Goal: Find specific fact: Find specific page/section

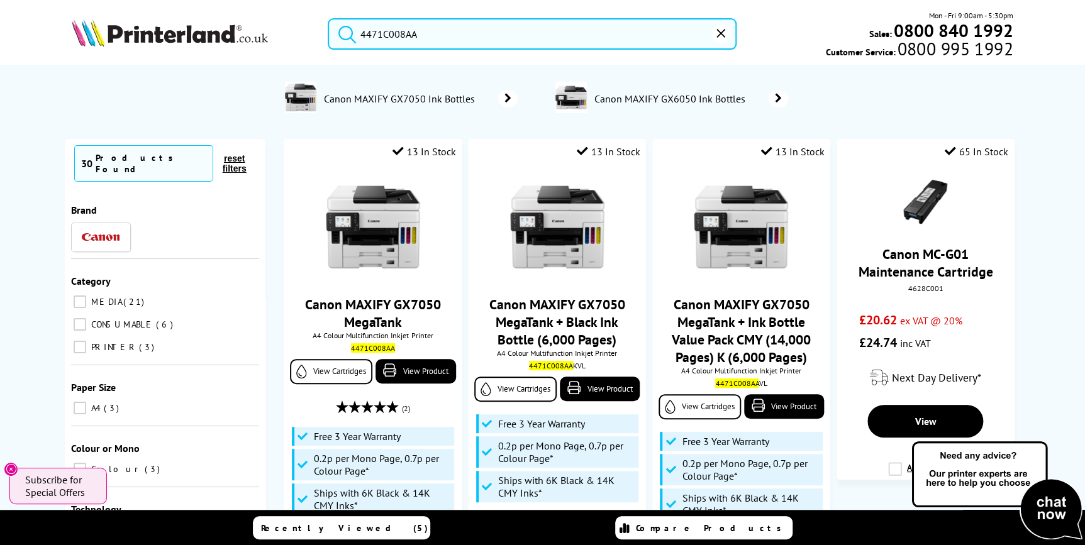
click at [157, 27] on img at bounding box center [170, 33] width 196 height 28
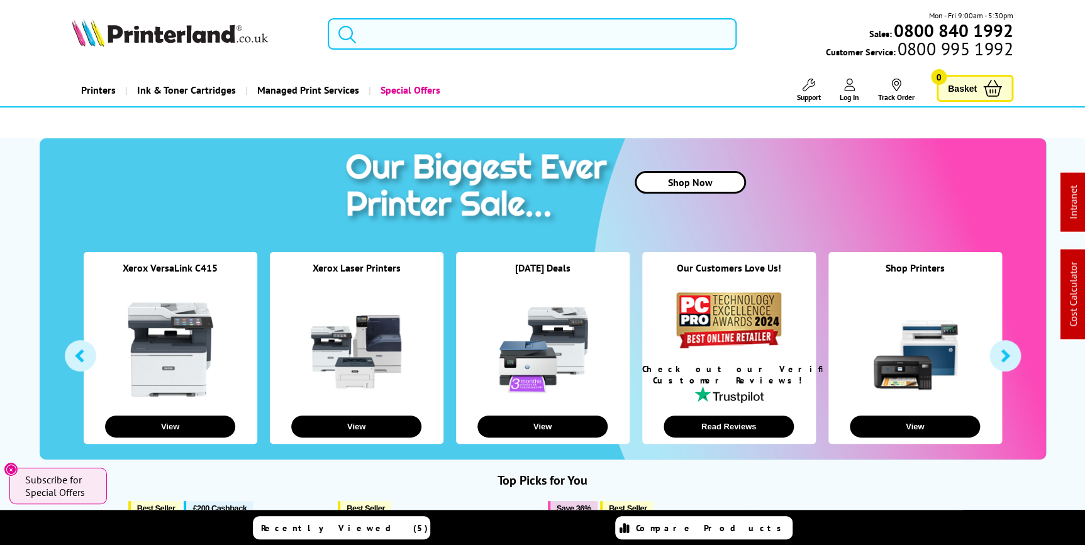
click at [543, 39] on input "search" at bounding box center [532, 33] width 409 height 31
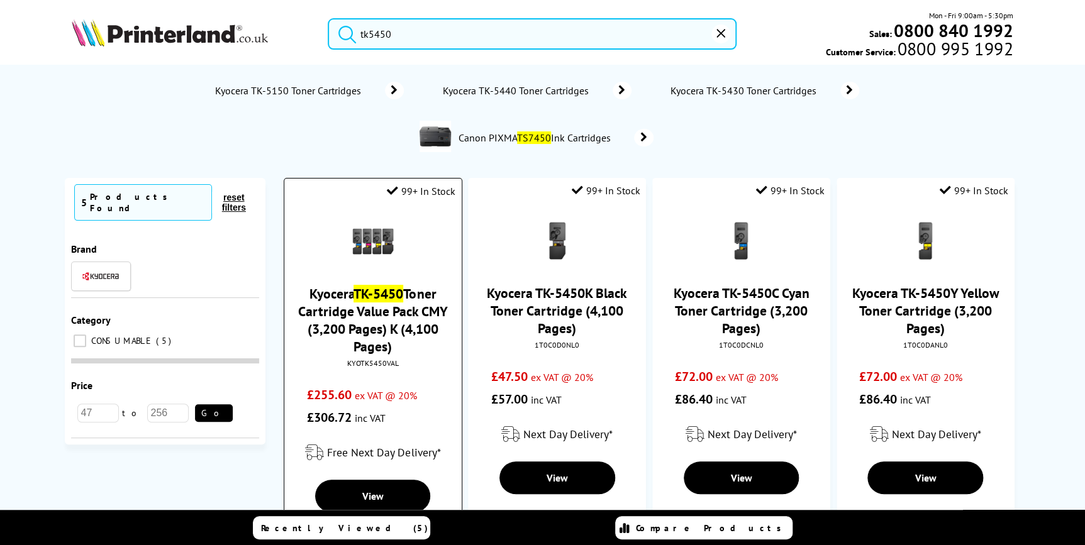
type input "tk5450"
click at [377, 247] on img at bounding box center [373, 241] width 44 height 44
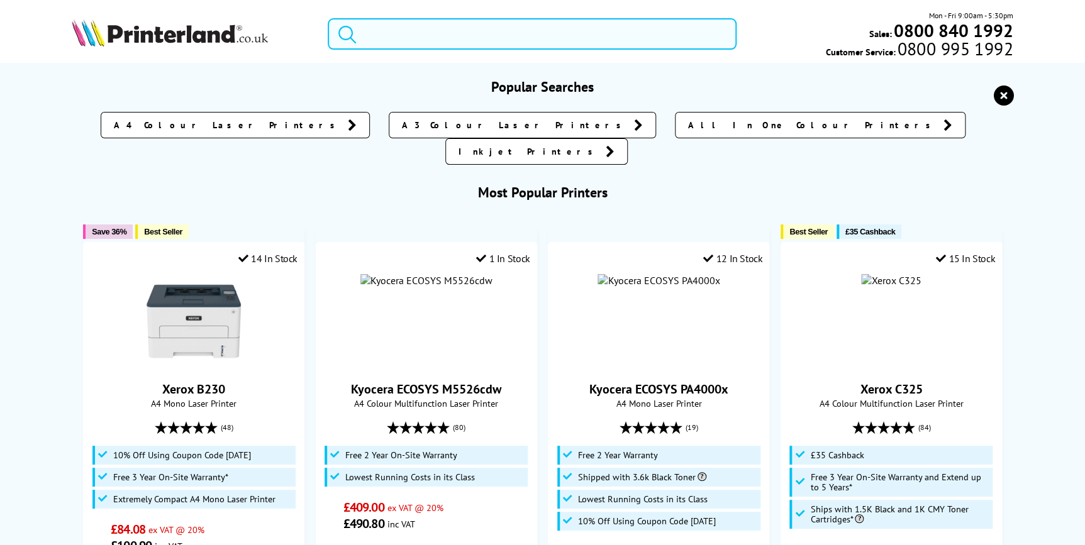
click at [542, 40] on input "search" at bounding box center [532, 33] width 409 height 31
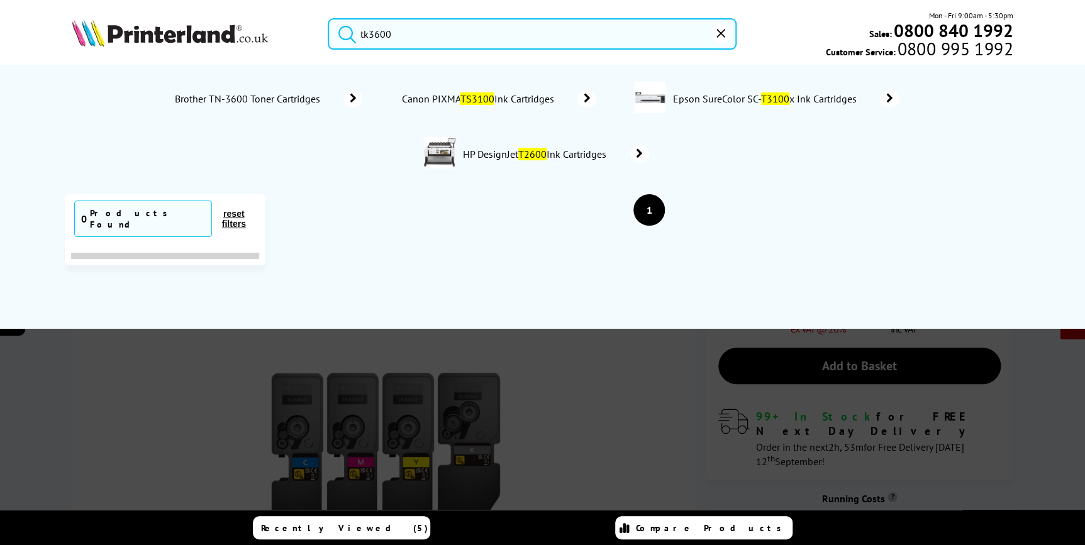
drag, startPoint x: 372, startPoint y: 31, endPoint x: 382, endPoint y: 40, distance: 14.3
click at [374, 31] on input "tk3600" at bounding box center [532, 33] width 409 height 31
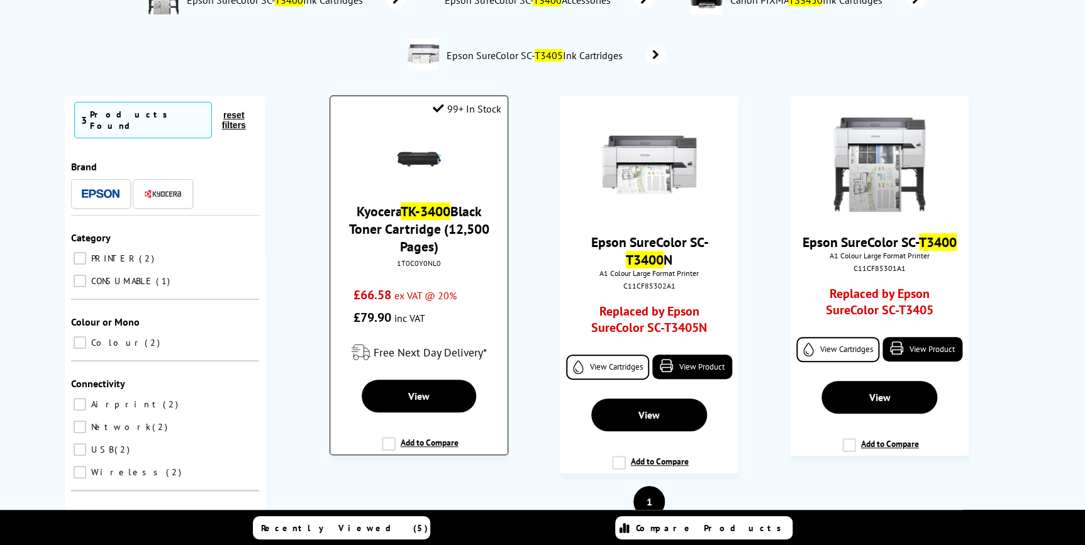
scroll to position [171, 0]
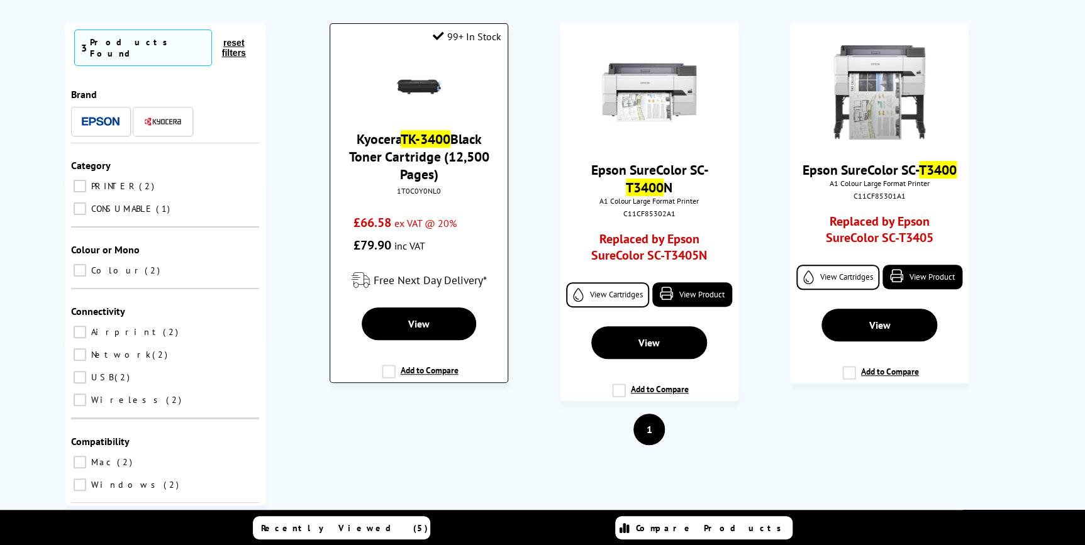
click at [421, 194] on div "1T0C0Y0NL0" at bounding box center [419, 190] width 158 height 9
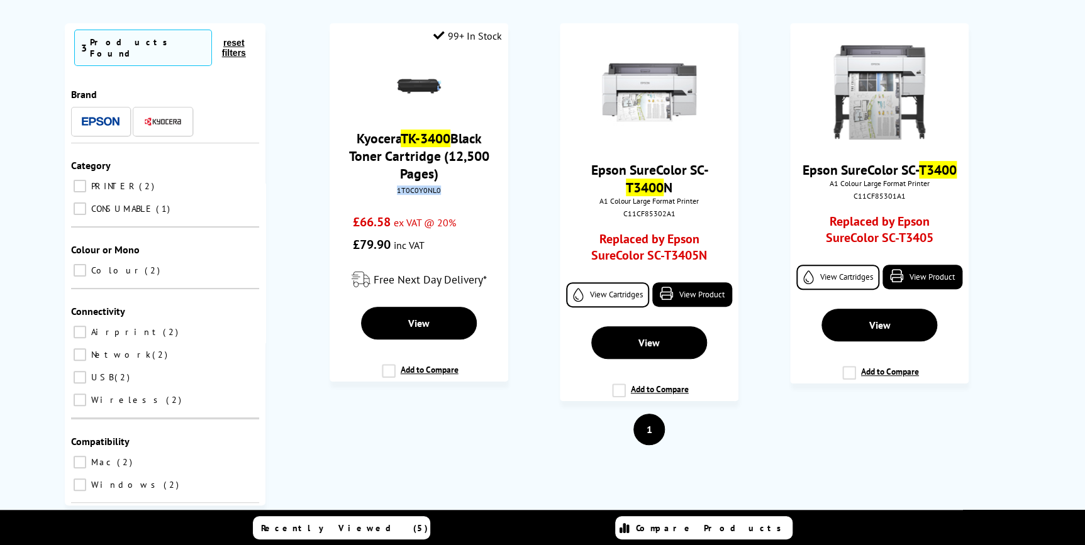
copy div "1T0C0Y0NL0"
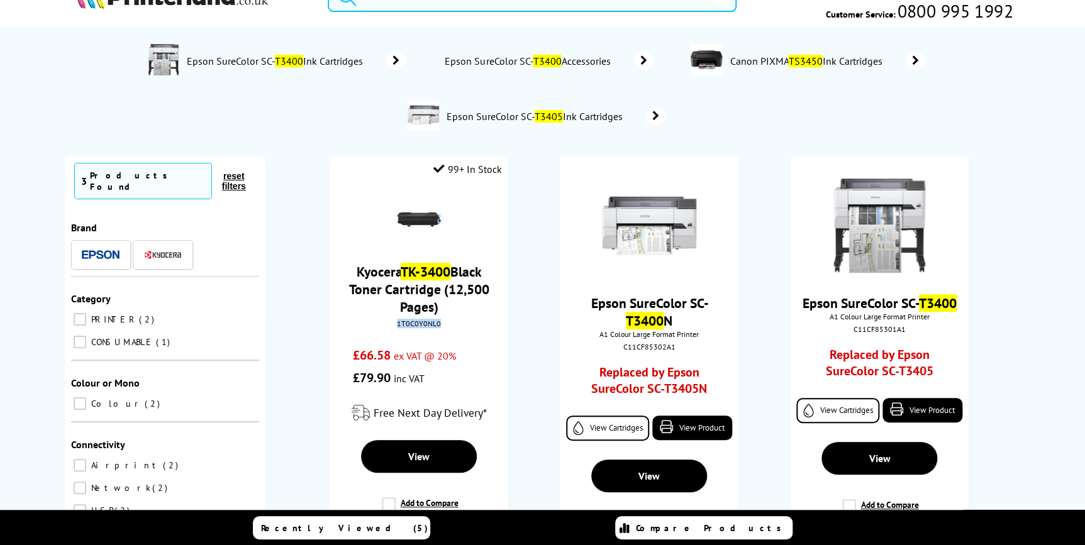
scroll to position [0, 0]
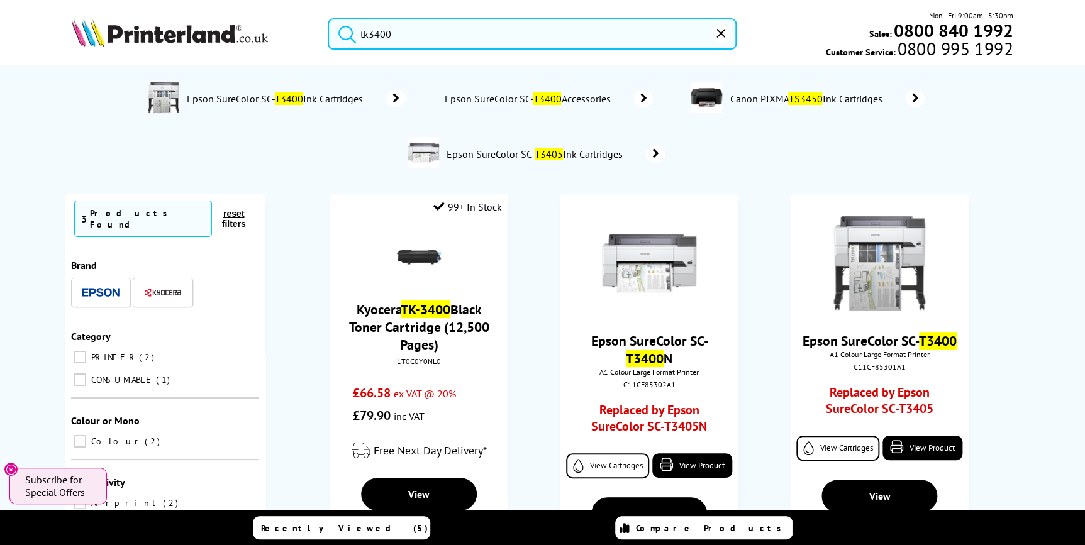
drag, startPoint x: 506, startPoint y: 37, endPoint x: 222, endPoint y: 47, distance: 284.4
click at [238, 49] on div "tk3400 Mon - Fri 9:00am - 5:30pm Sales: 0800 840 1992 Customer Service: 0800 99…" at bounding box center [543, 36] width 1006 height 55
paste input "Ma2101's"
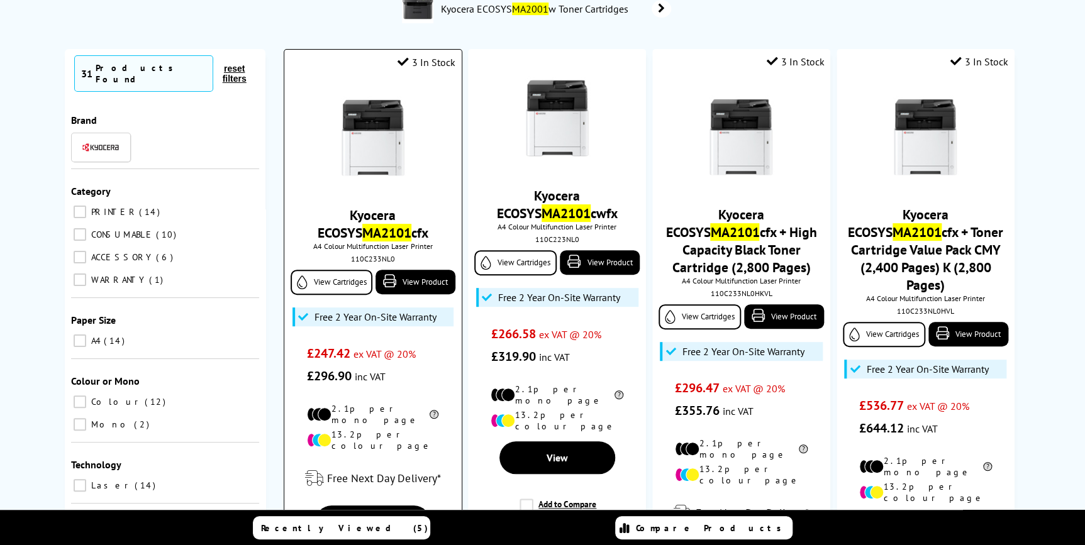
scroll to position [171, 0]
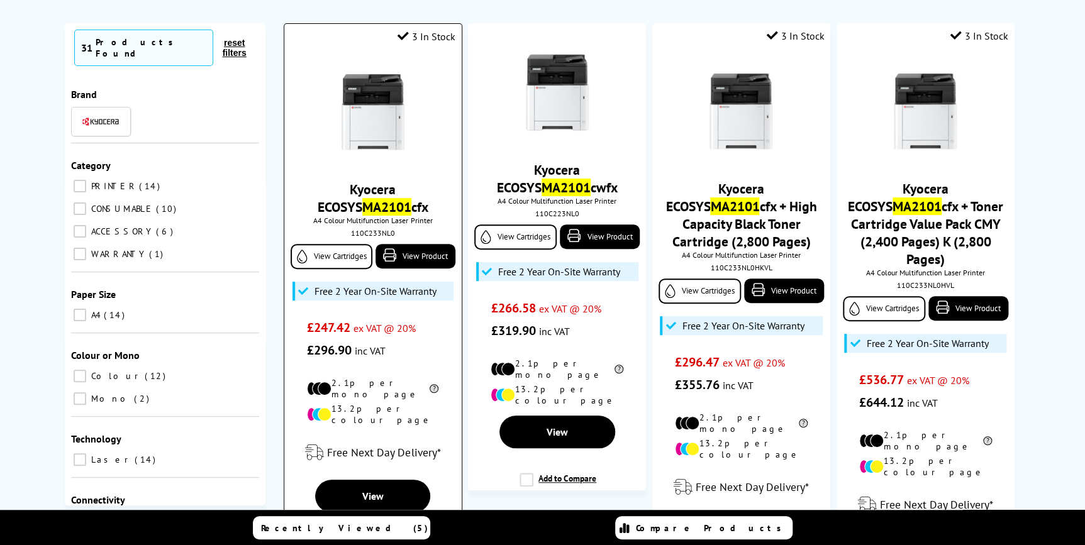
type input "Ma2101"
click at [370, 238] on div "110C233NL0" at bounding box center [373, 232] width 158 height 9
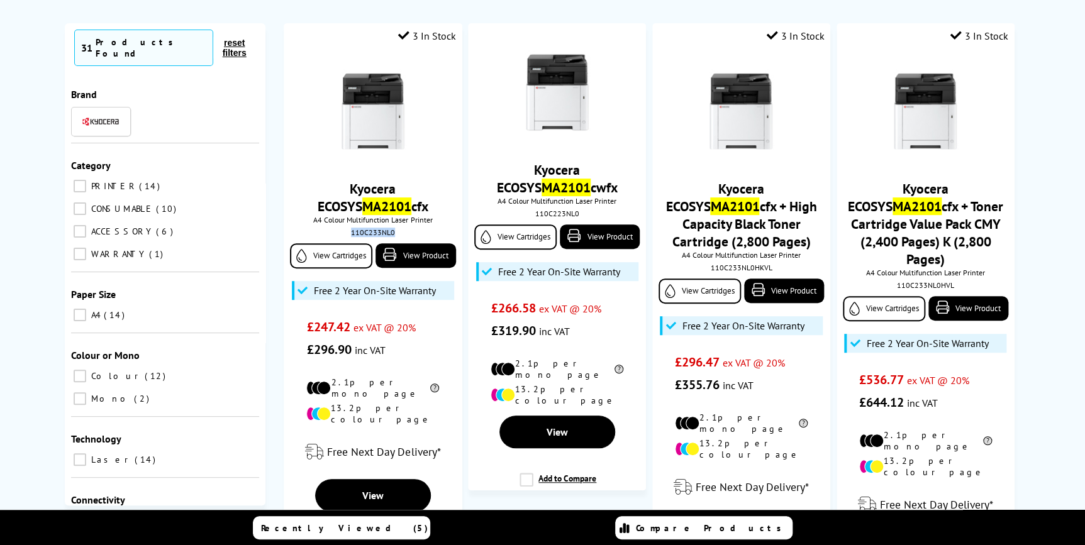
copy div "110C233NL0"
